Goal: Navigation & Orientation: Go to known website

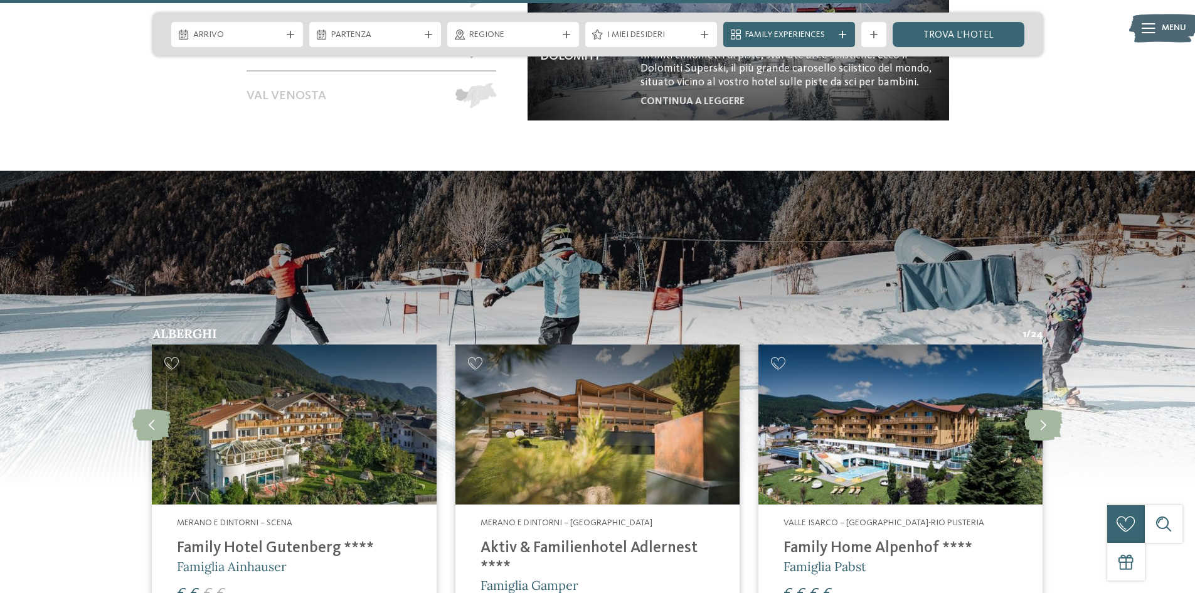
scroll to position [2562, 0]
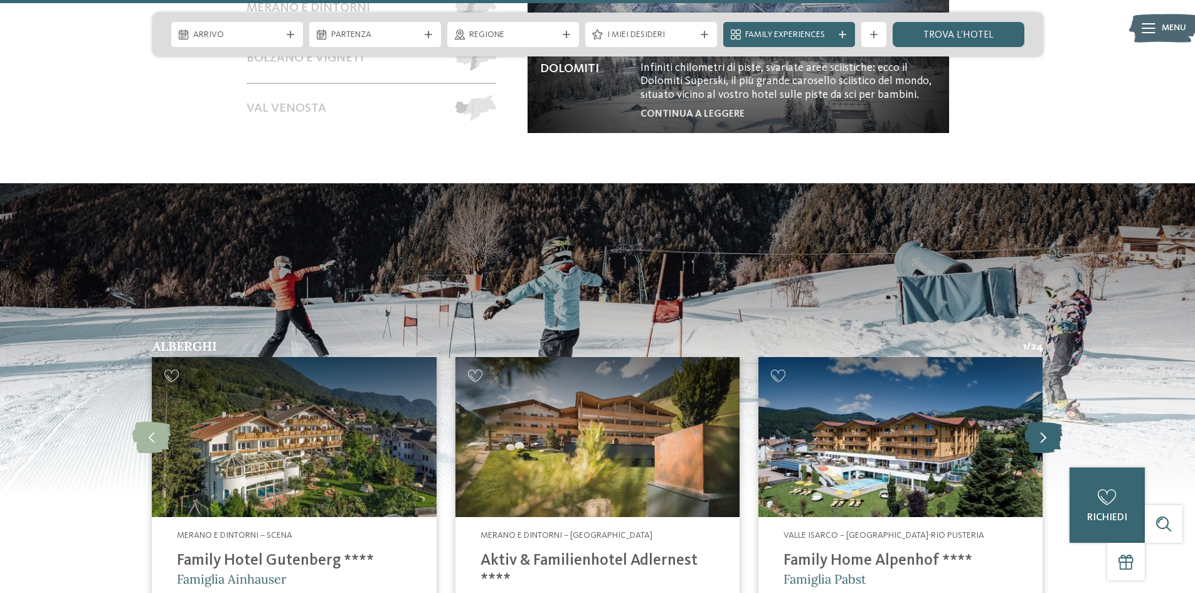
click at [1034, 421] on icon at bounding box center [1043, 436] width 38 height 31
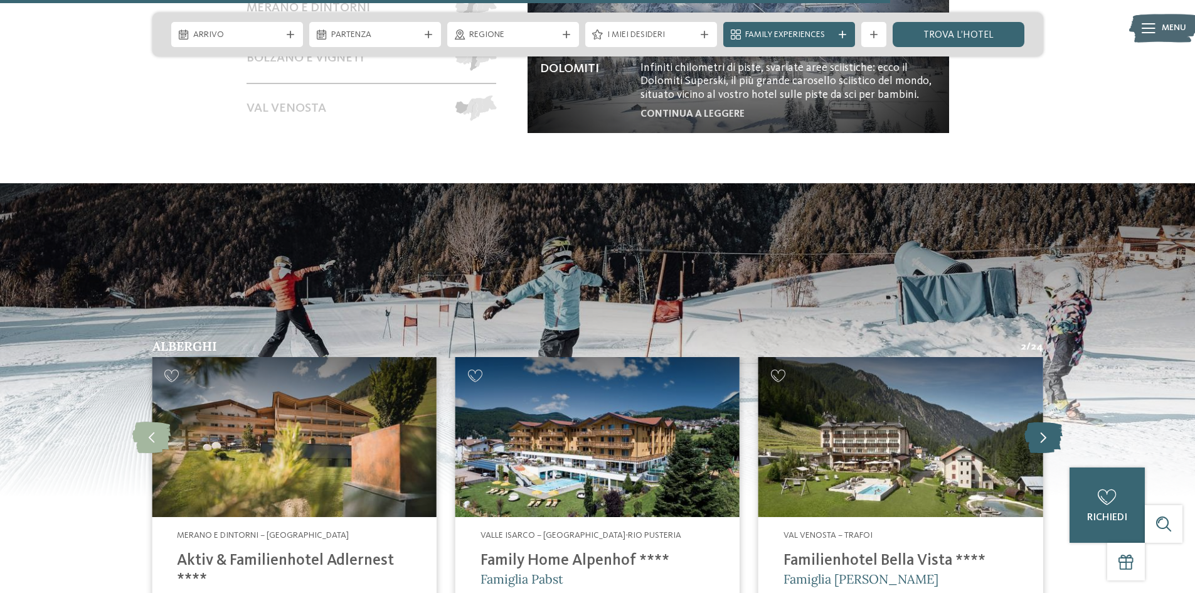
click at [1034, 421] on icon at bounding box center [1043, 436] width 38 height 31
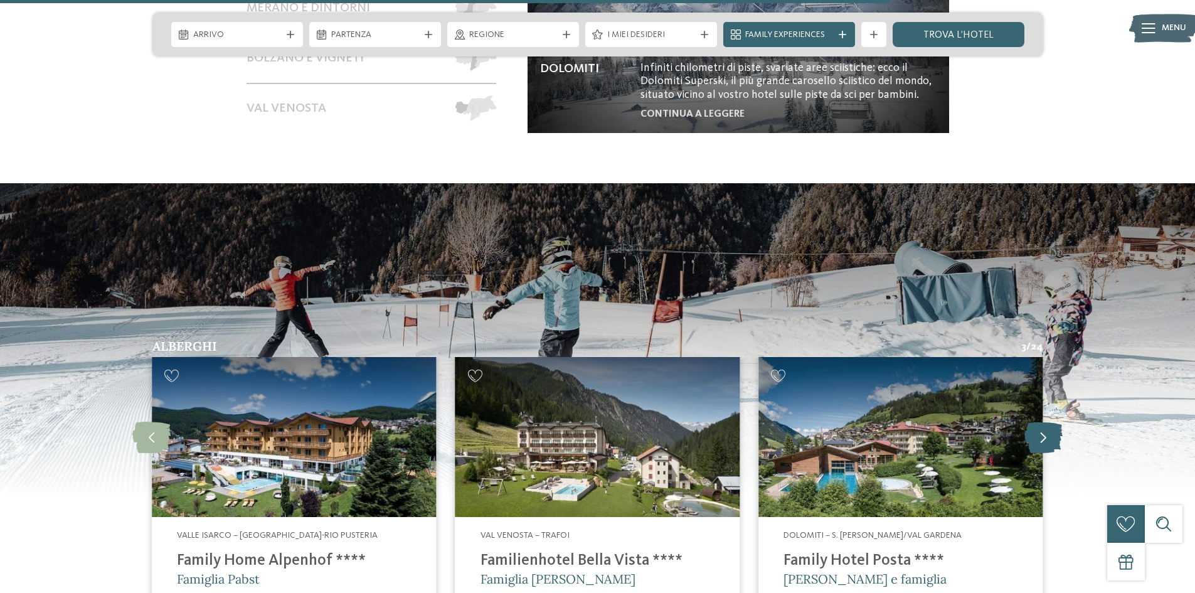
click at [1034, 421] on icon at bounding box center [1043, 436] width 38 height 31
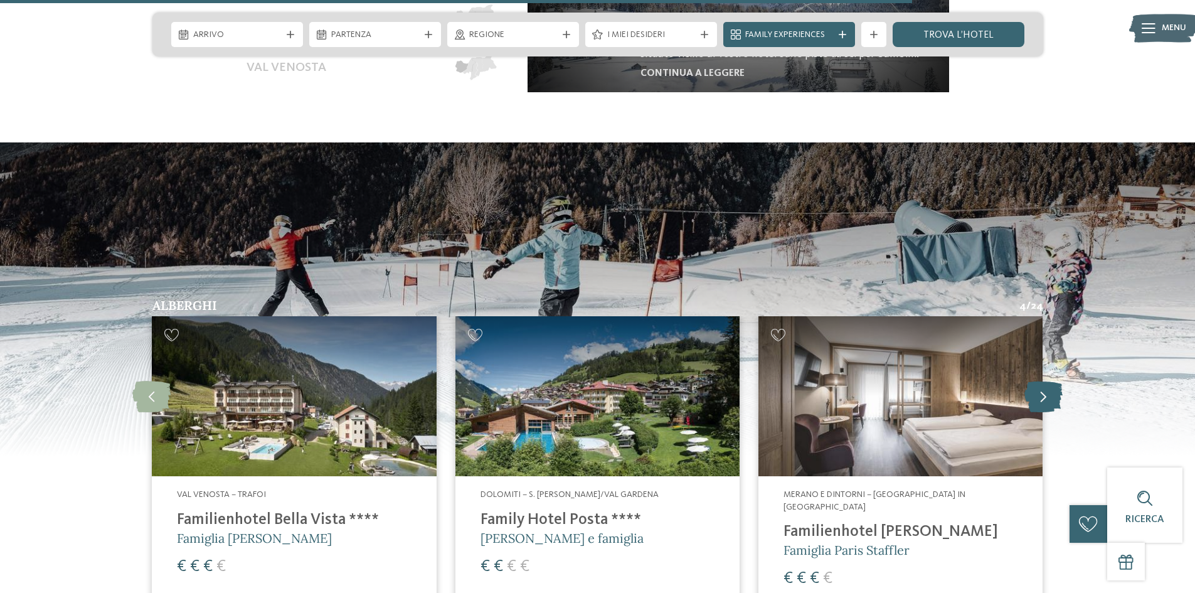
scroll to position [2625, 0]
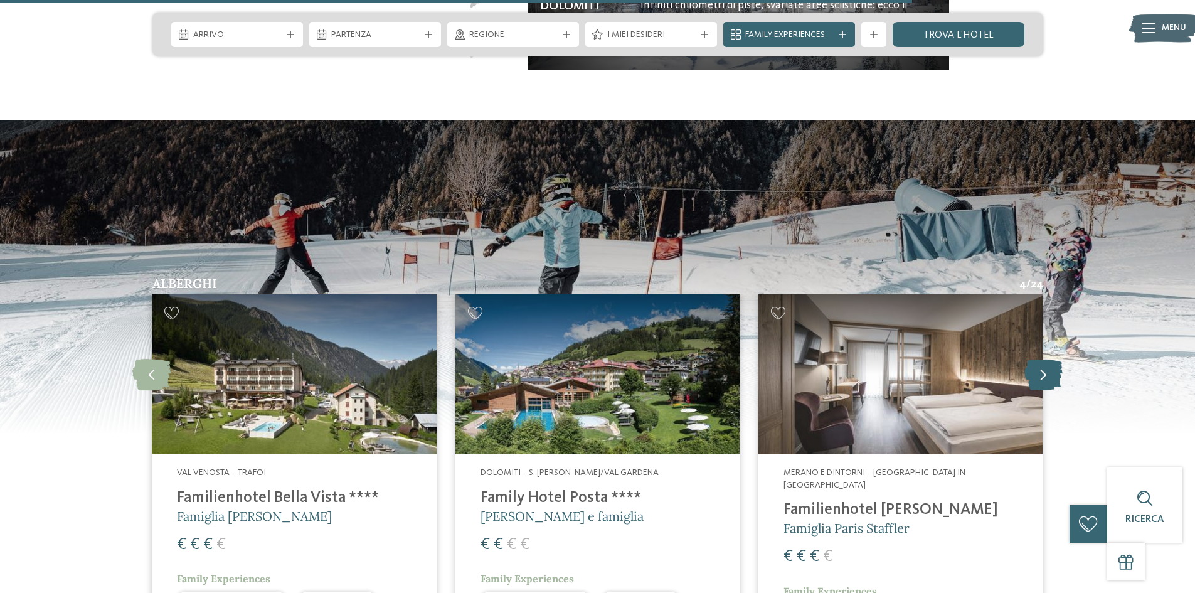
click at [1041, 368] on icon at bounding box center [1043, 374] width 38 height 31
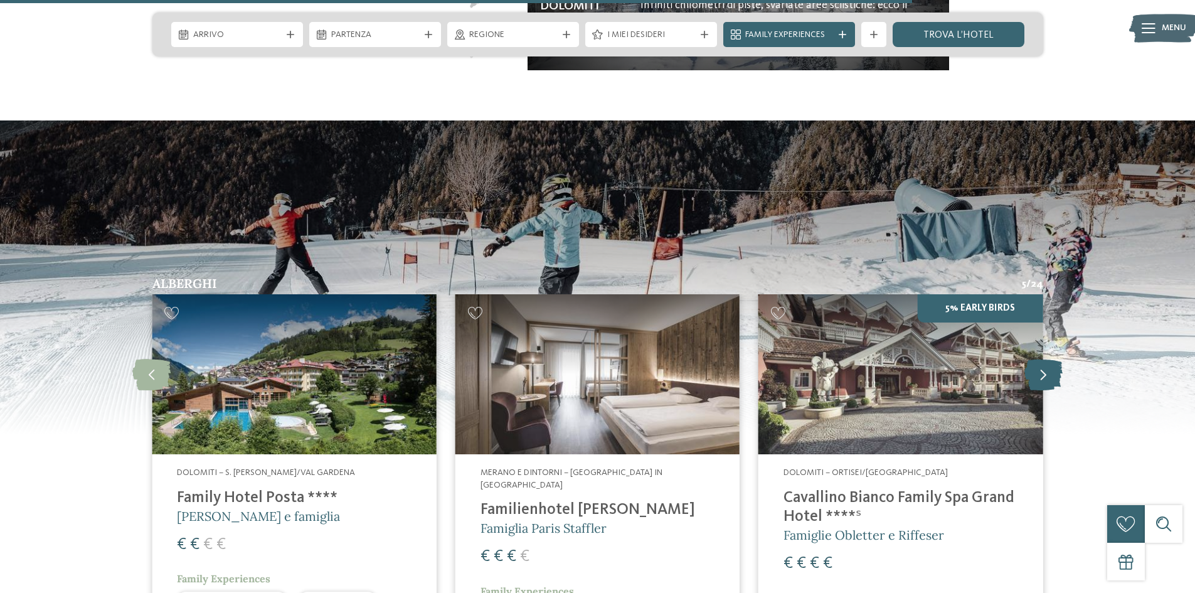
click at [1041, 368] on icon at bounding box center [1043, 374] width 38 height 31
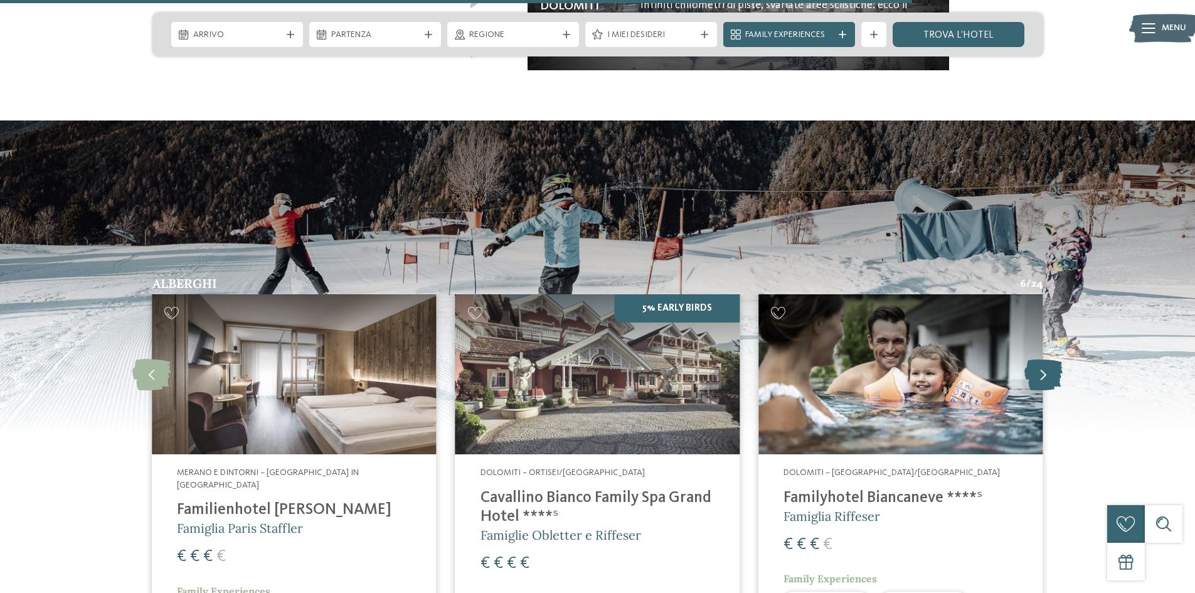
click at [1041, 368] on icon at bounding box center [1043, 374] width 38 height 31
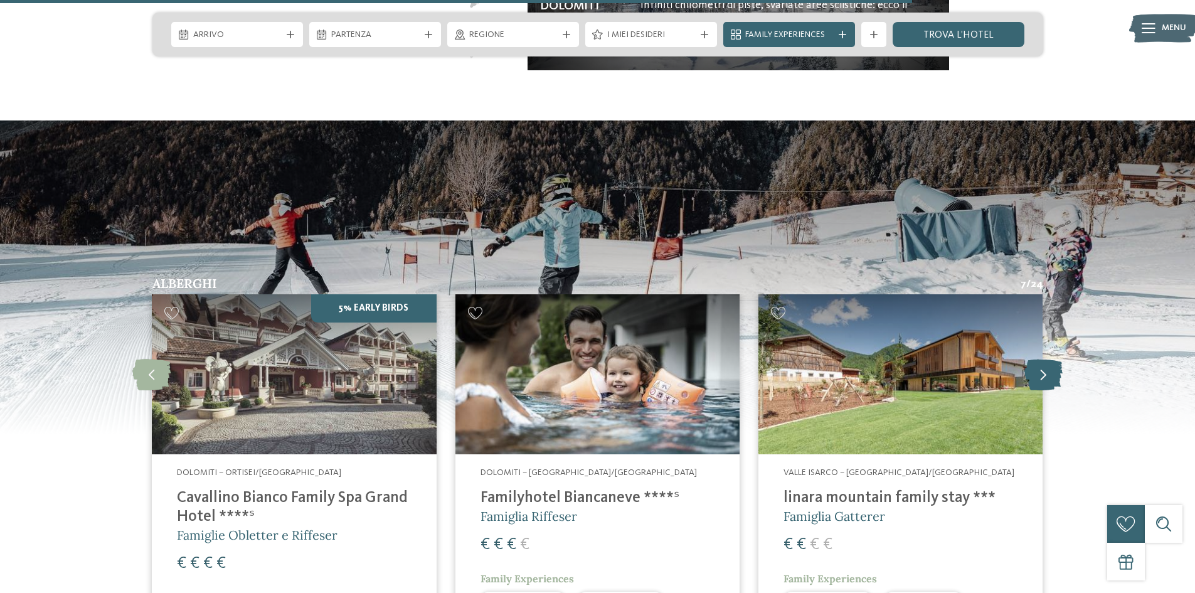
click at [1041, 368] on icon at bounding box center [1043, 374] width 38 height 31
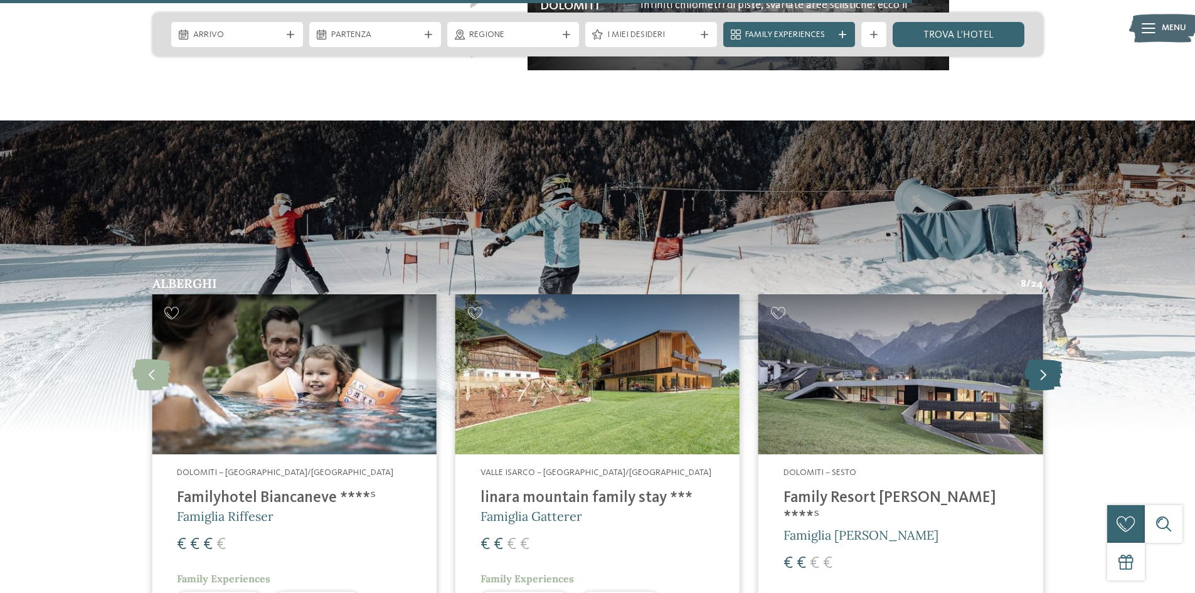
click at [1041, 368] on icon at bounding box center [1043, 374] width 38 height 31
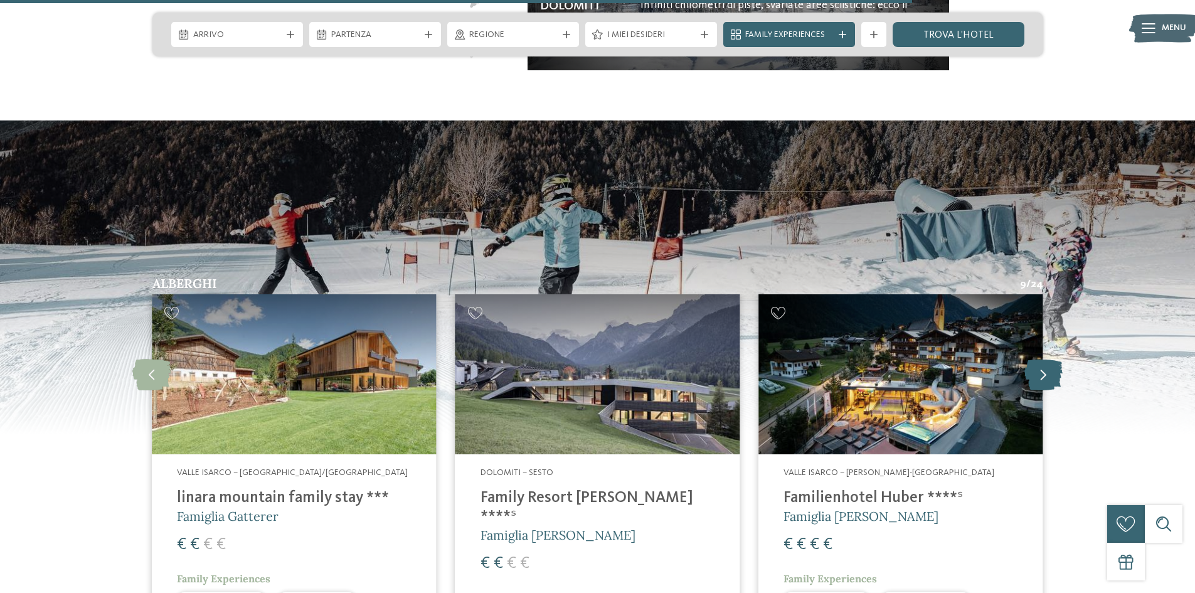
click at [1041, 368] on icon at bounding box center [1043, 374] width 38 height 31
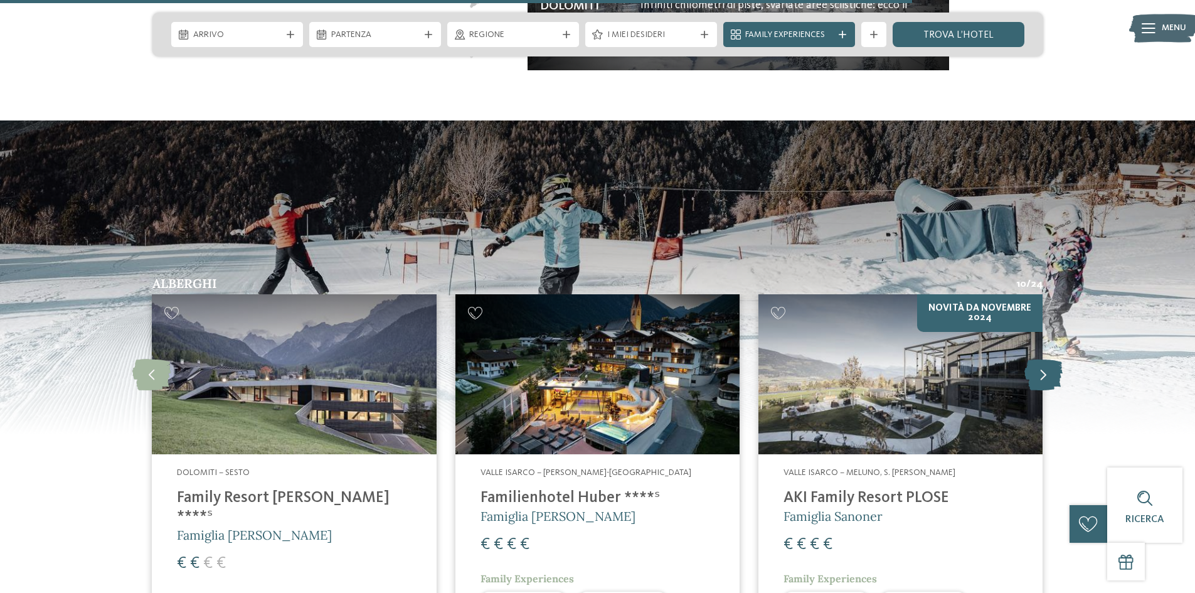
click at [1041, 368] on icon at bounding box center [1043, 374] width 38 height 31
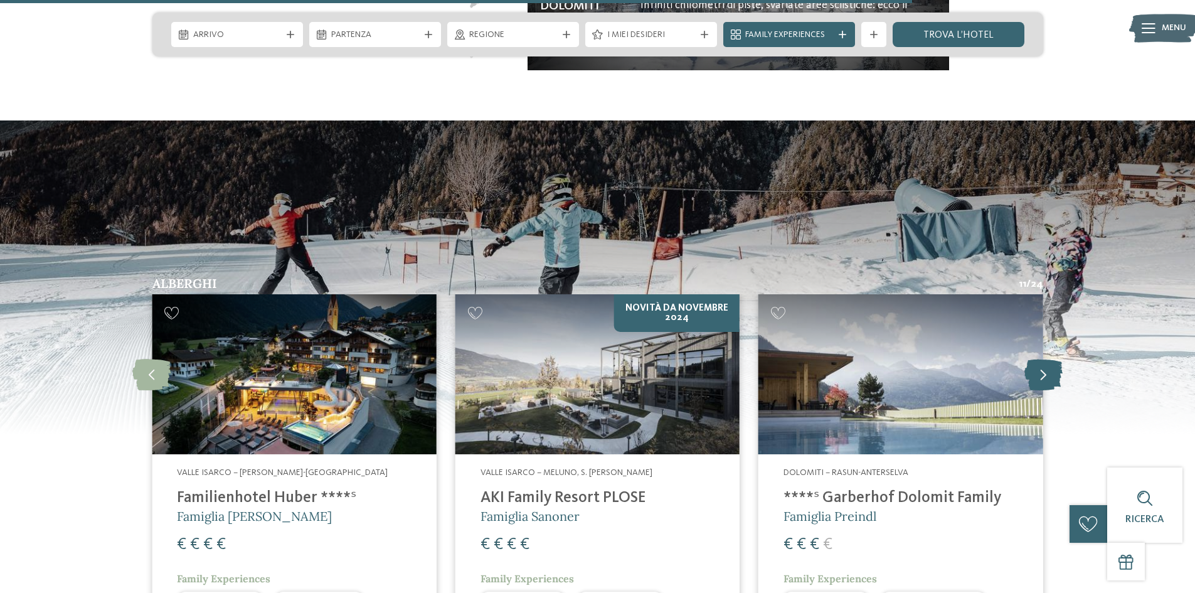
click at [1041, 368] on icon at bounding box center [1043, 374] width 38 height 31
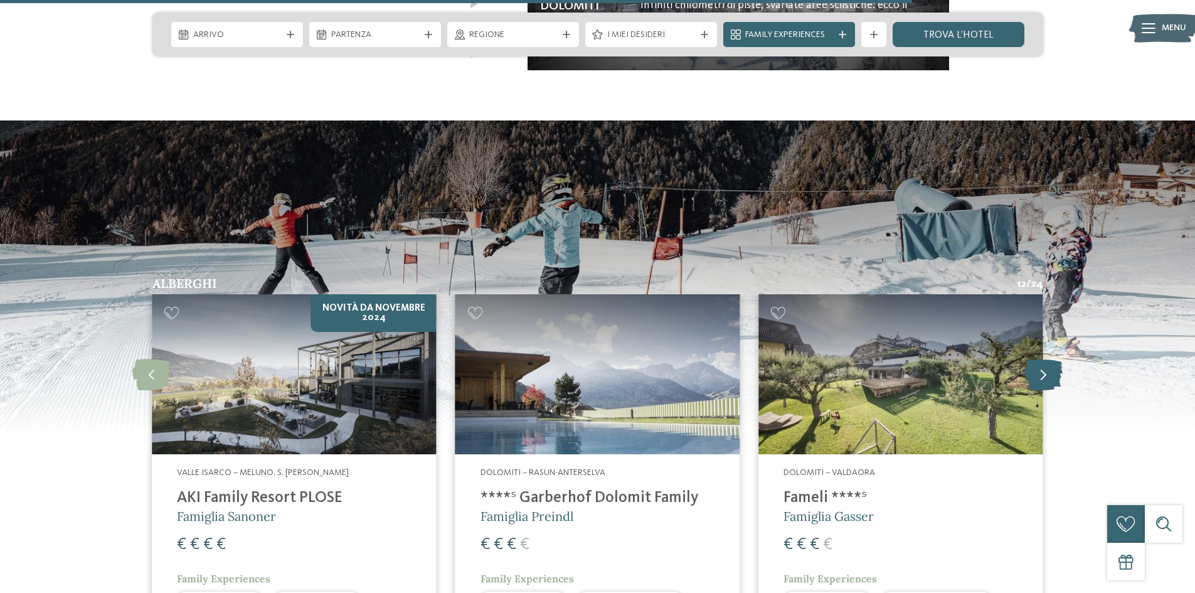
click at [1041, 368] on icon at bounding box center [1043, 374] width 38 height 31
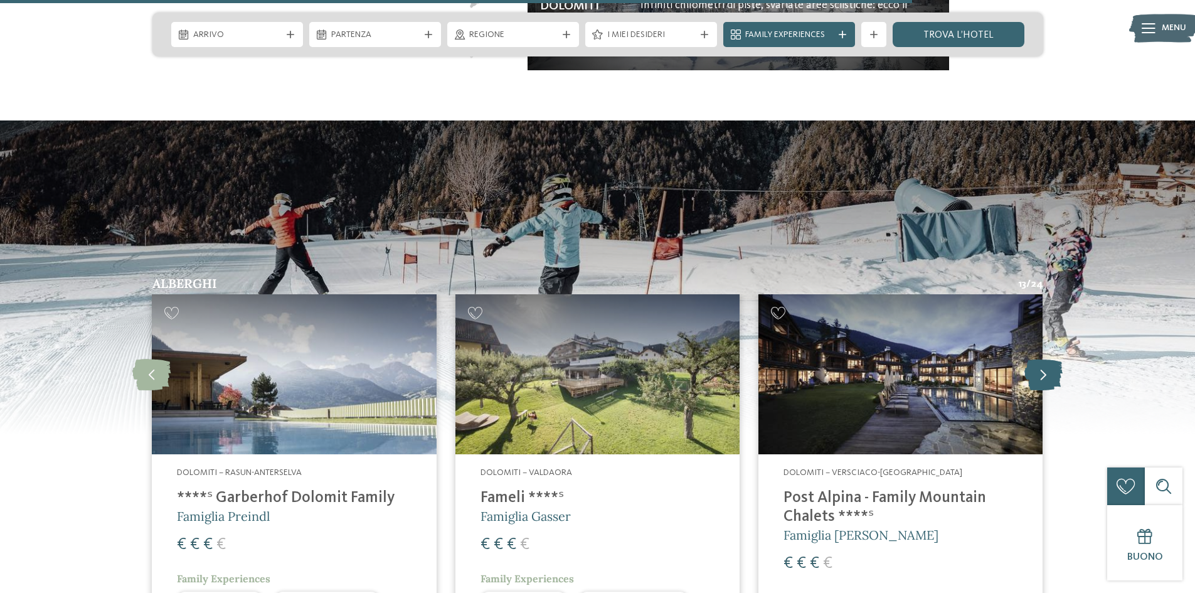
click at [1041, 368] on icon at bounding box center [1043, 374] width 38 height 31
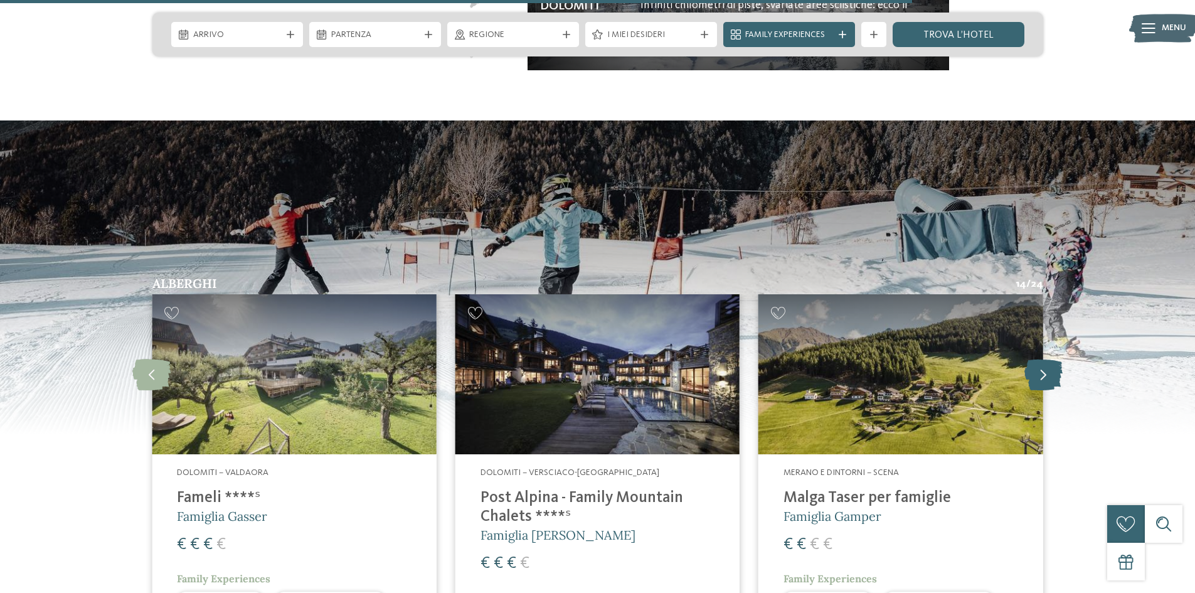
click at [1041, 368] on icon at bounding box center [1043, 374] width 38 height 31
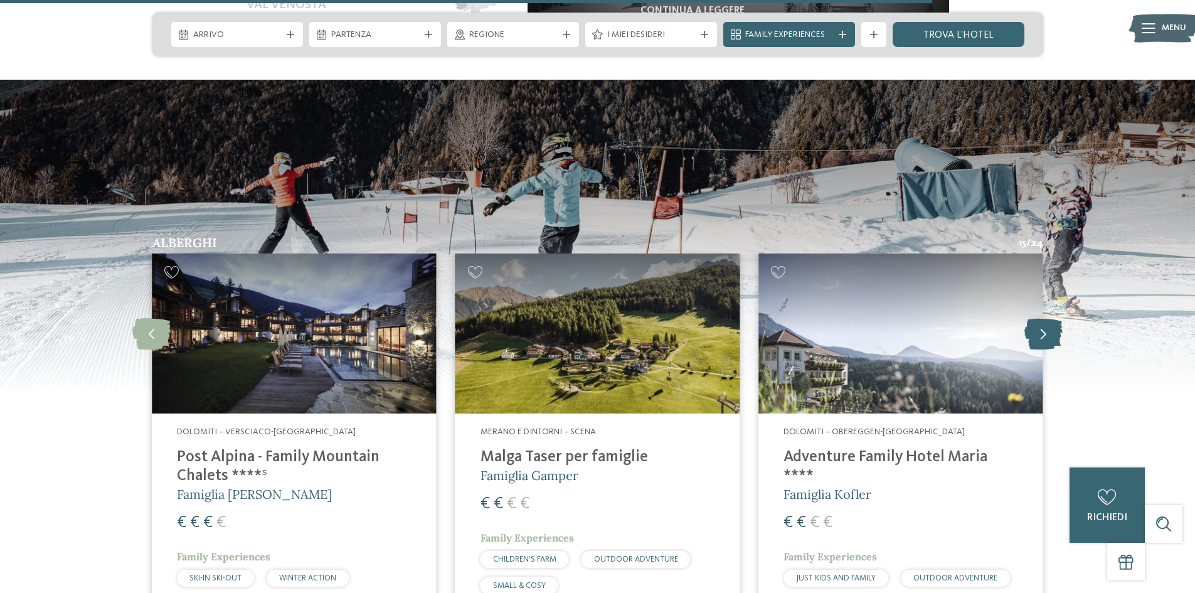
scroll to position [2687, 0]
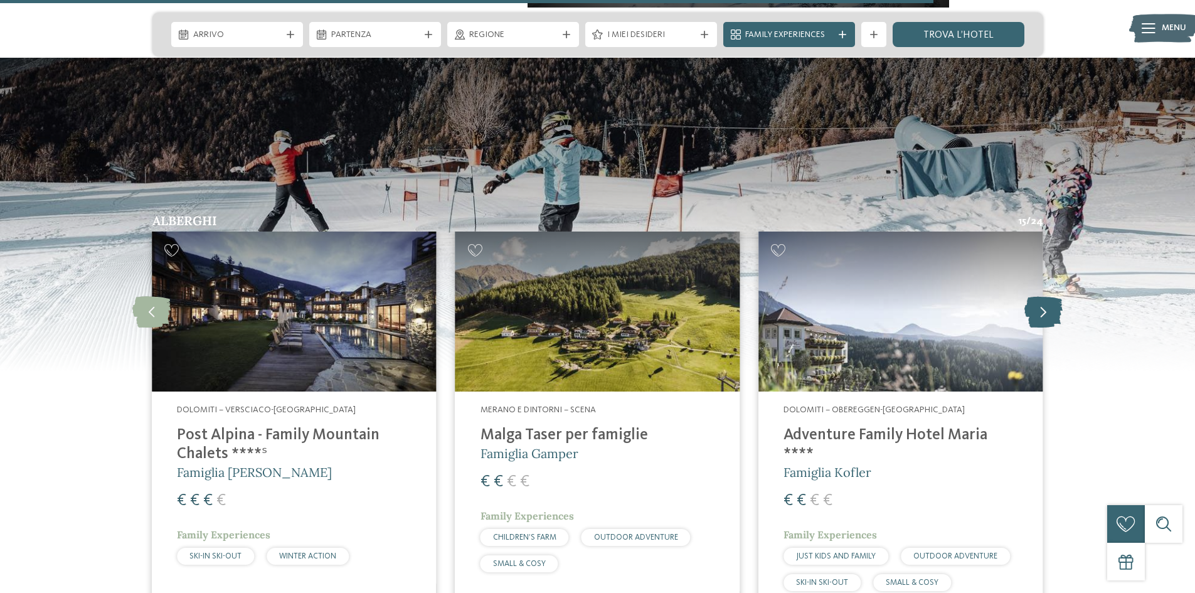
click at [1038, 304] on icon at bounding box center [1043, 311] width 38 height 31
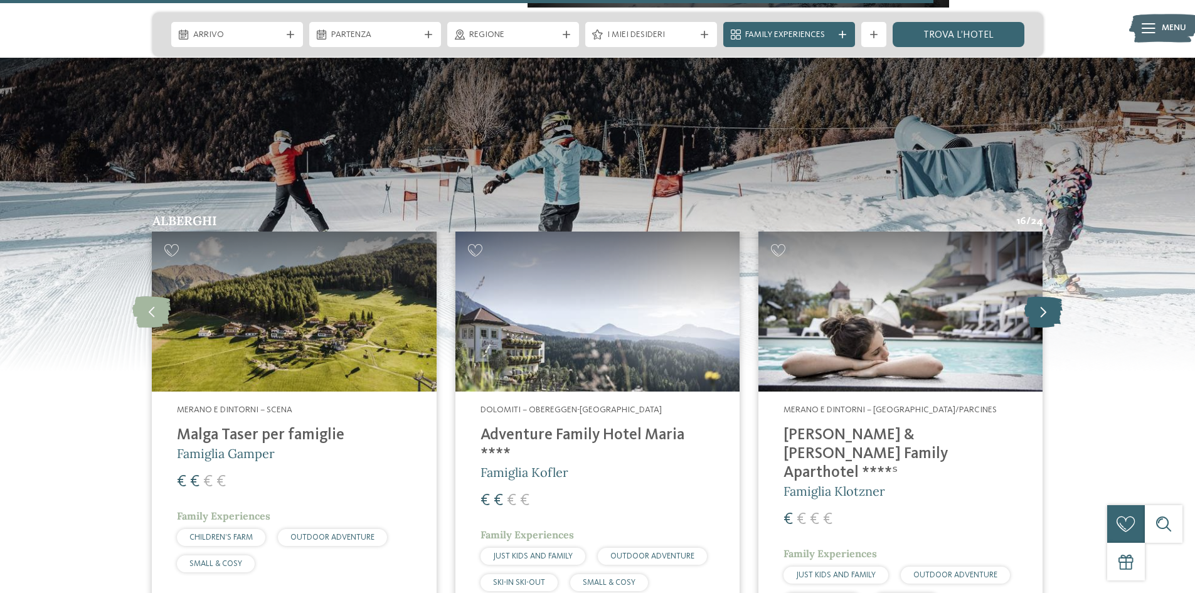
click at [1038, 304] on icon at bounding box center [1043, 311] width 38 height 31
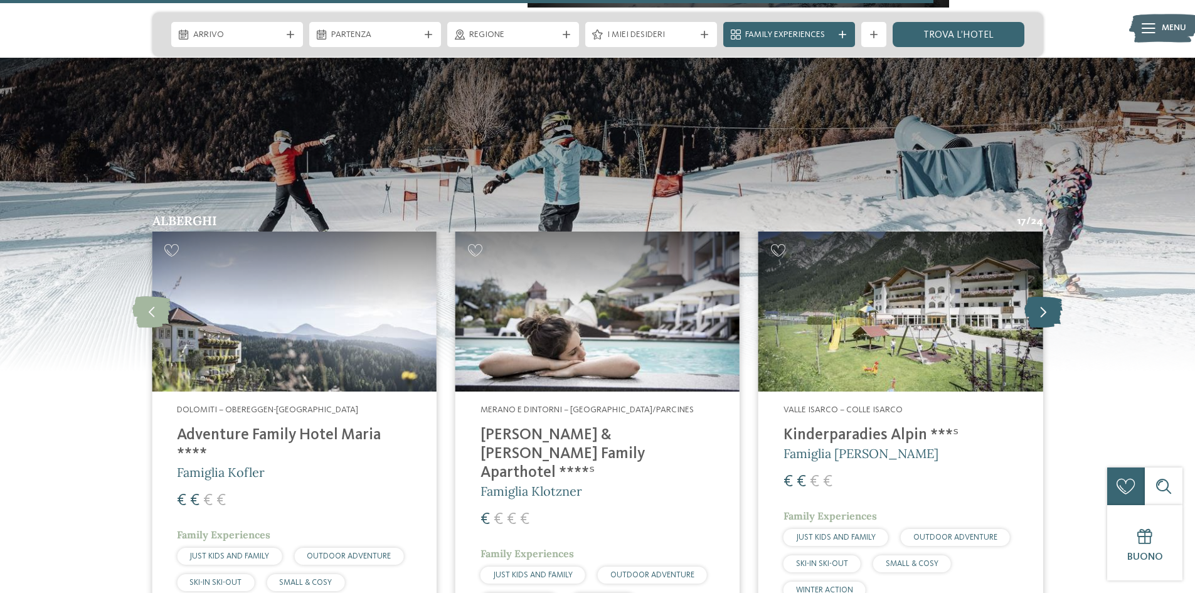
click at [1038, 304] on icon at bounding box center [1043, 311] width 38 height 31
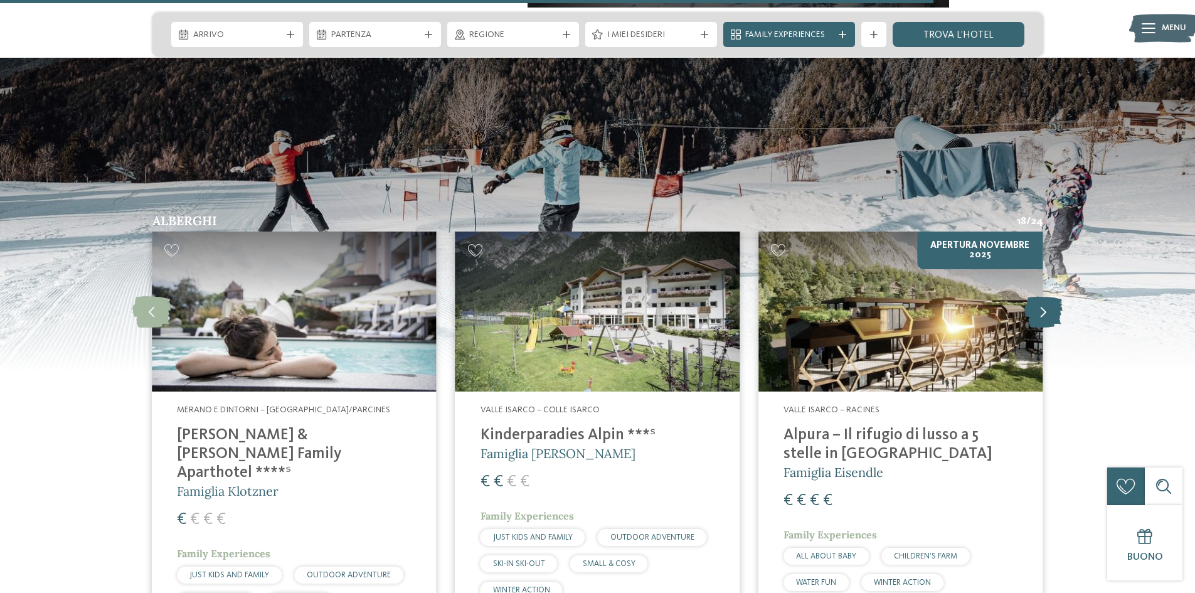
click at [1038, 304] on icon at bounding box center [1043, 311] width 38 height 31
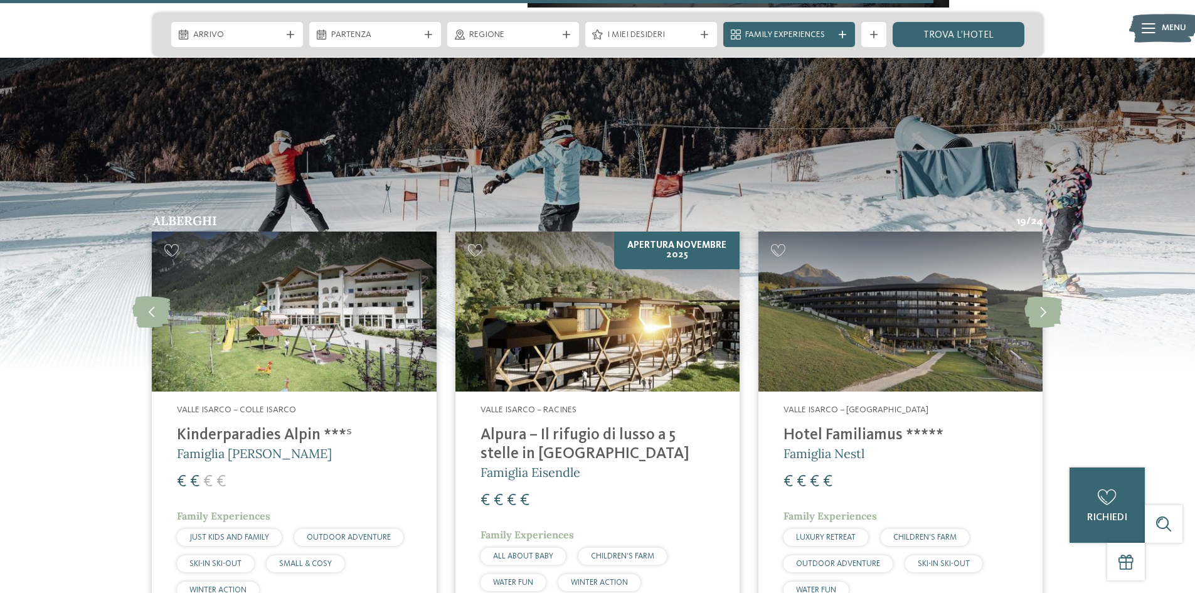
click at [887, 426] on h4 "Hotel Familiamus *****" at bounding box center [900, 435] width 234 height 19
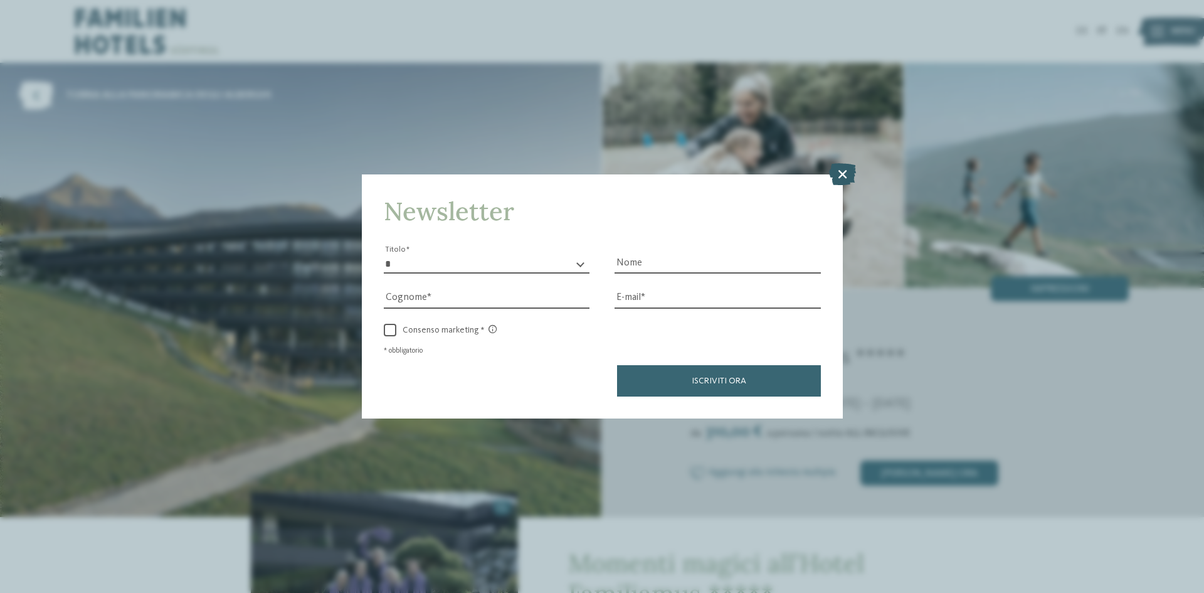
click at [835, 171] on icon at bounding box center [842, 174] width 27 height 22
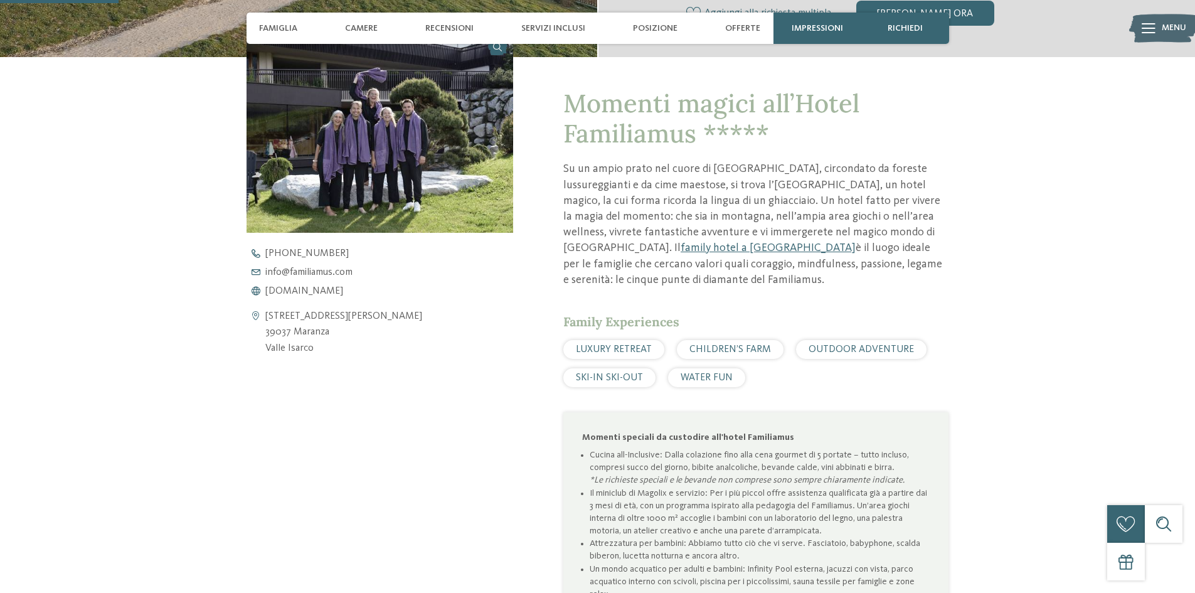
scroll to position [439, 0]
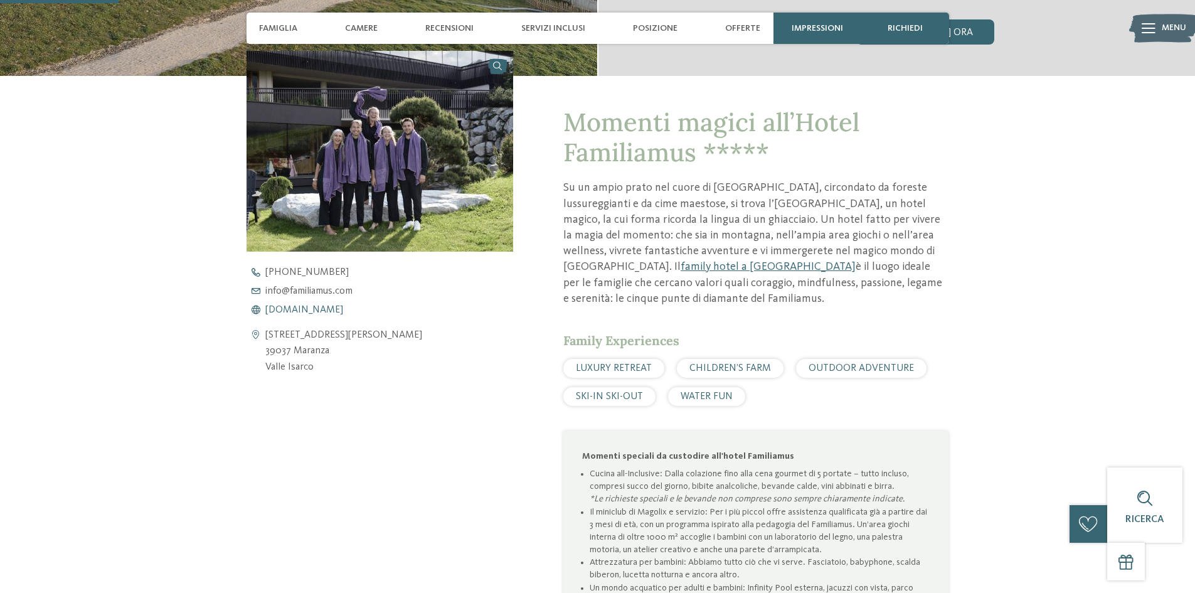
click at [334, 306] on span "www.familiamus.com" at bounding box center [304, 310] width 78 height 10
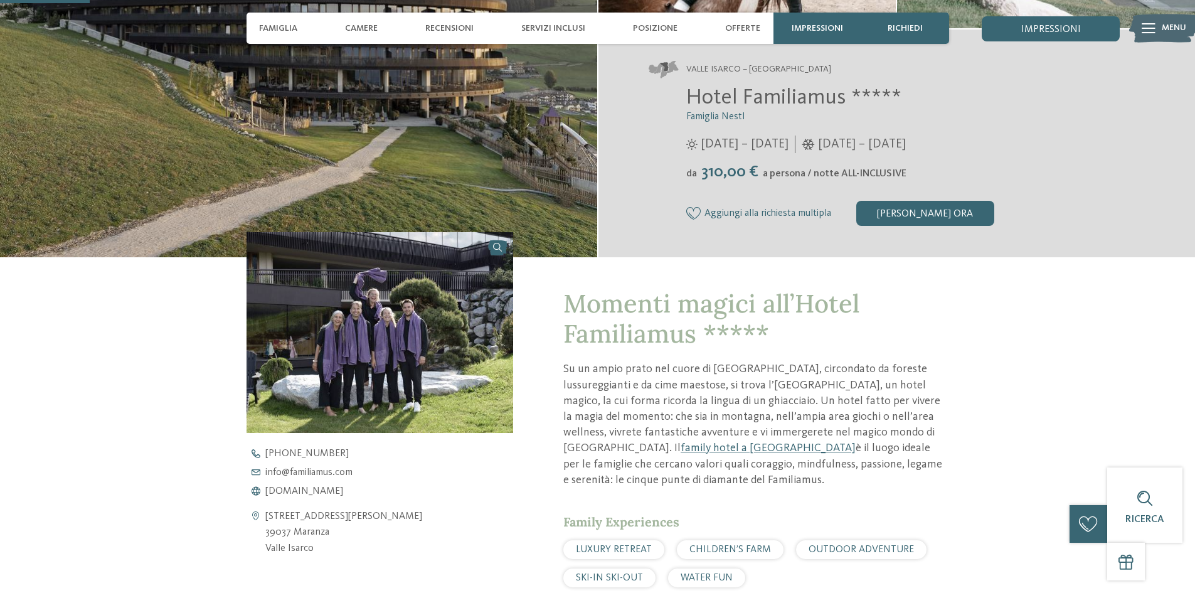
scroll to position [251, 0]
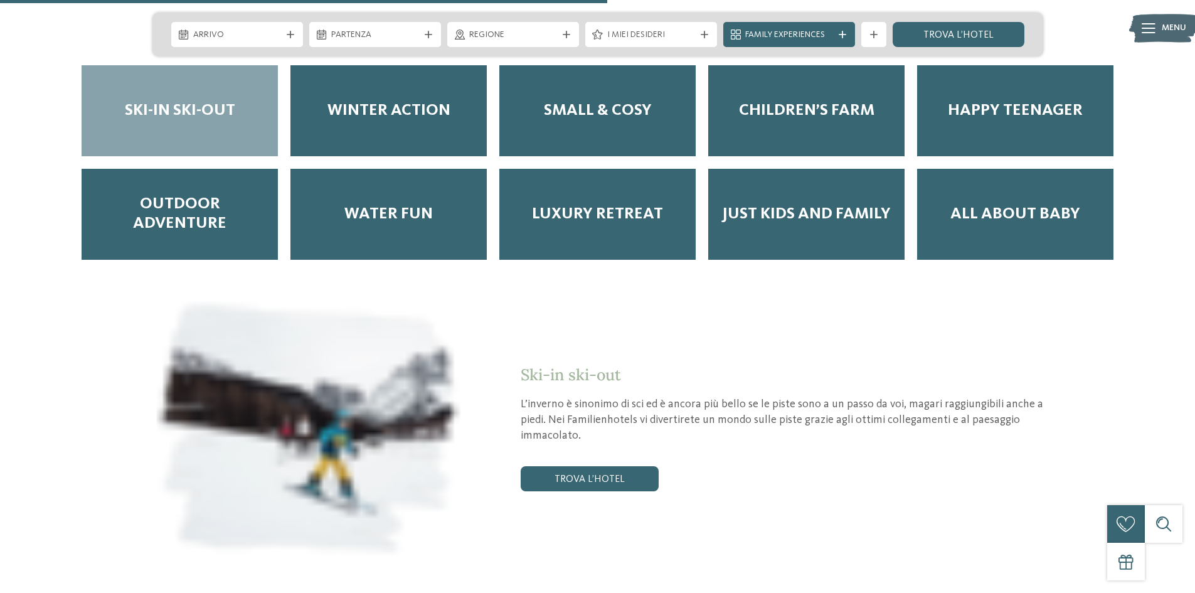
scroll to position [1756, 0]
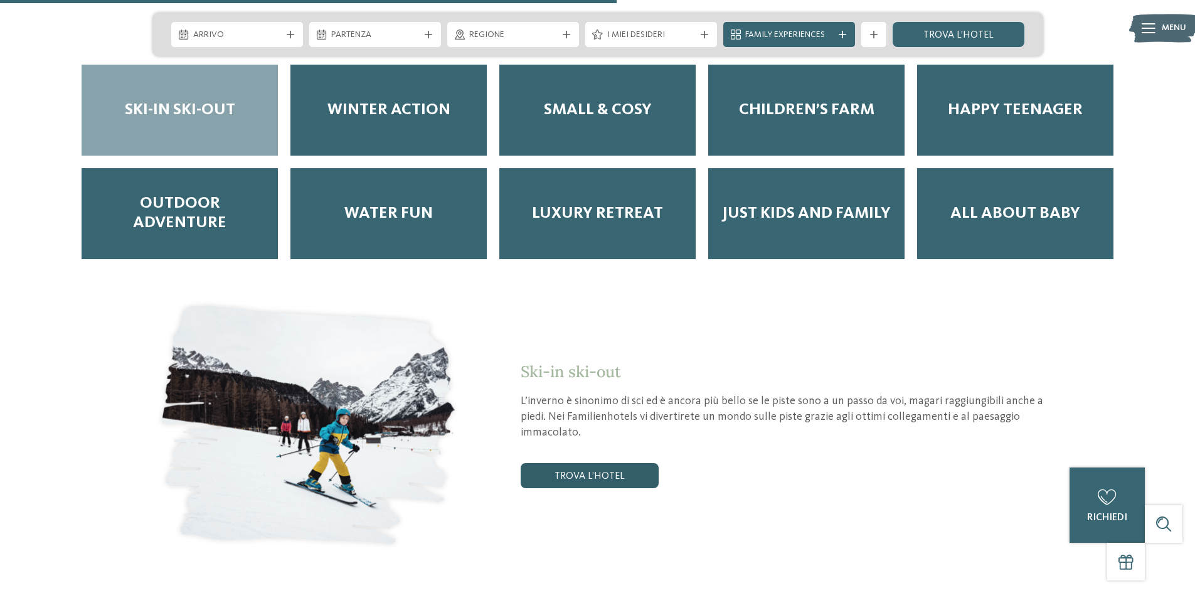
click at [618, 463] on link "trova l’hotel" at bounding box center [590, 475] width 138 height 25
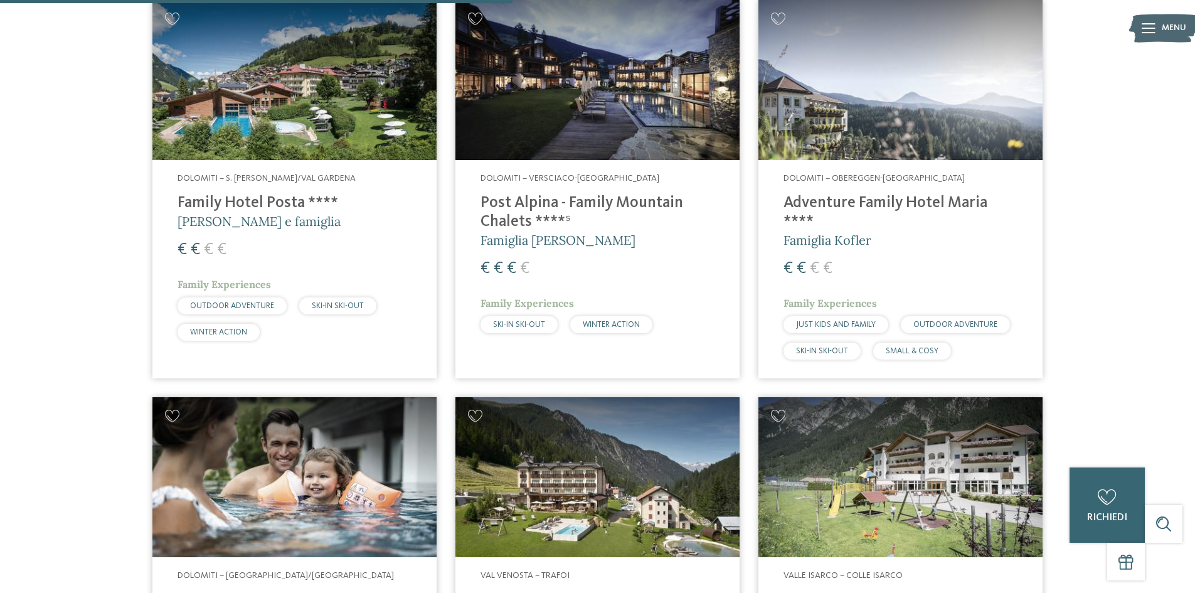
scroll to position [976, 0]
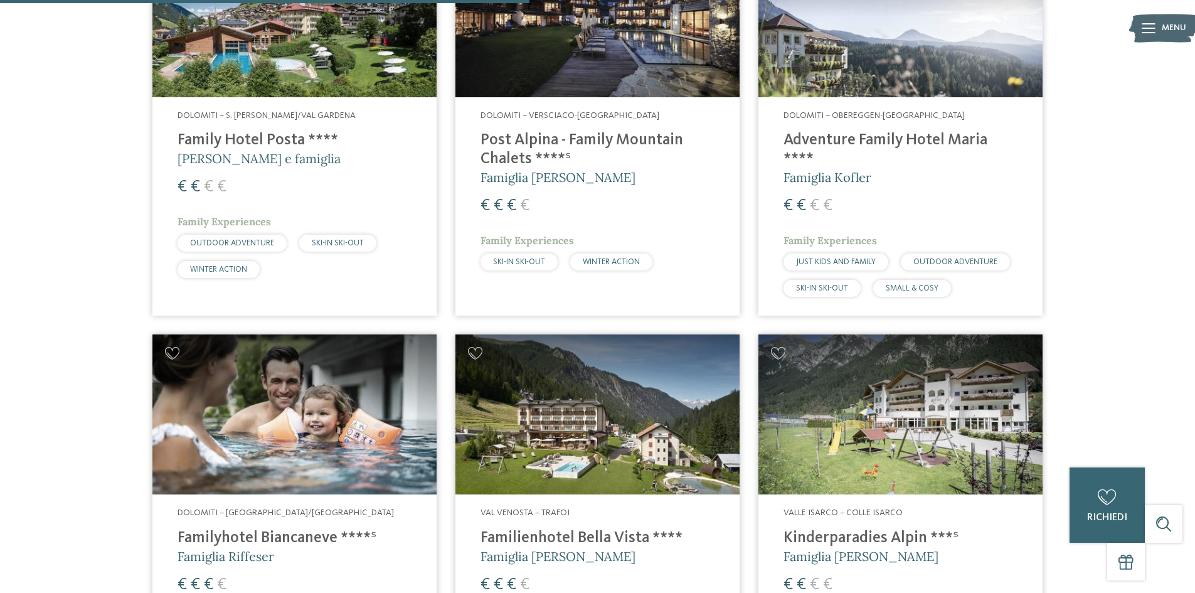
click at [869, 393] on img at bounding box center [900, 414] width 284 height 160
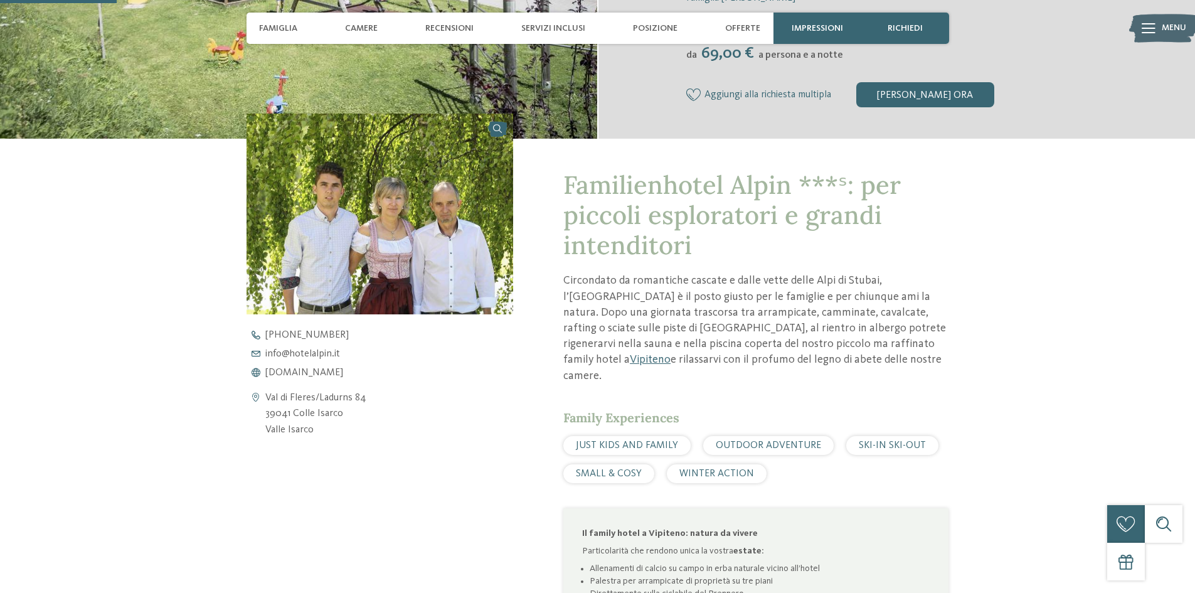
scroll to position [314, 0]
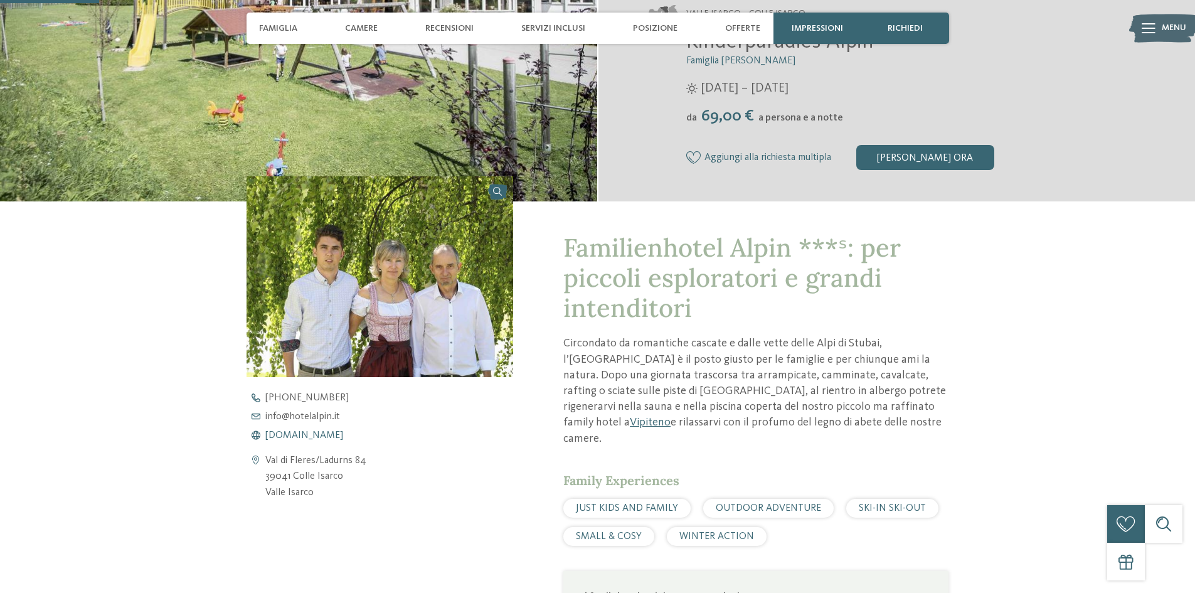
click at [305, 436] on span "[DOMAIN_NAME]" at bounding box center [304, 435] width 78 height 10
